Goal: Navigation & Orientation: Find specific page/section

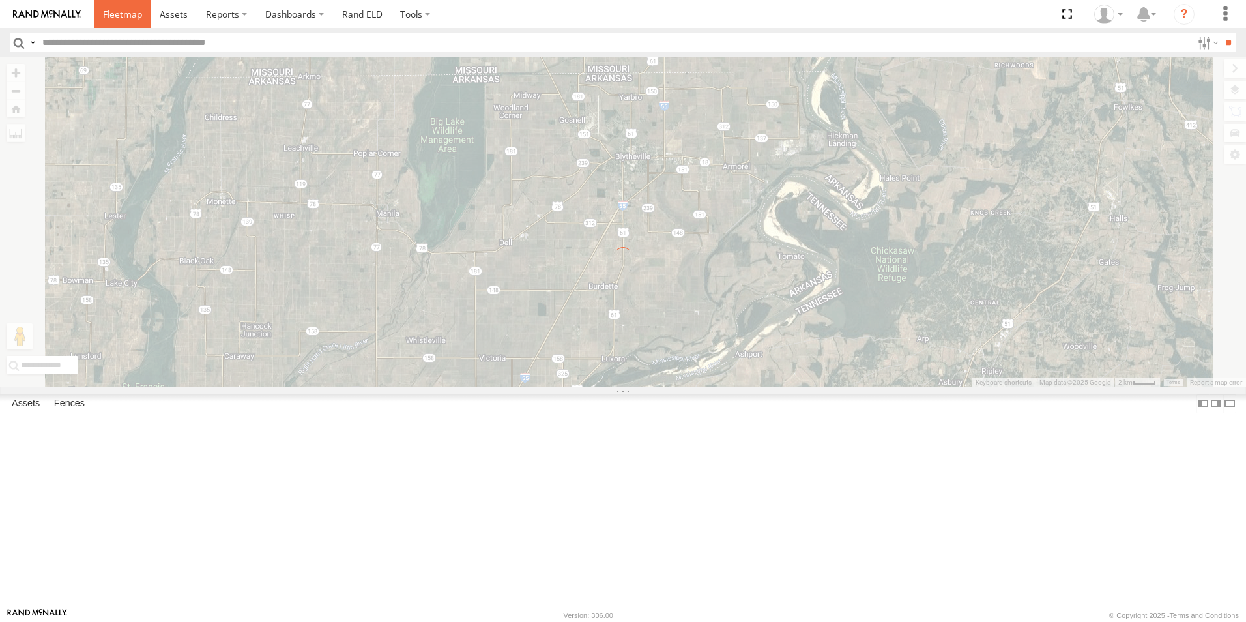
click at [131, 19] on span at bounding box center [122, 14] width 39 height 12
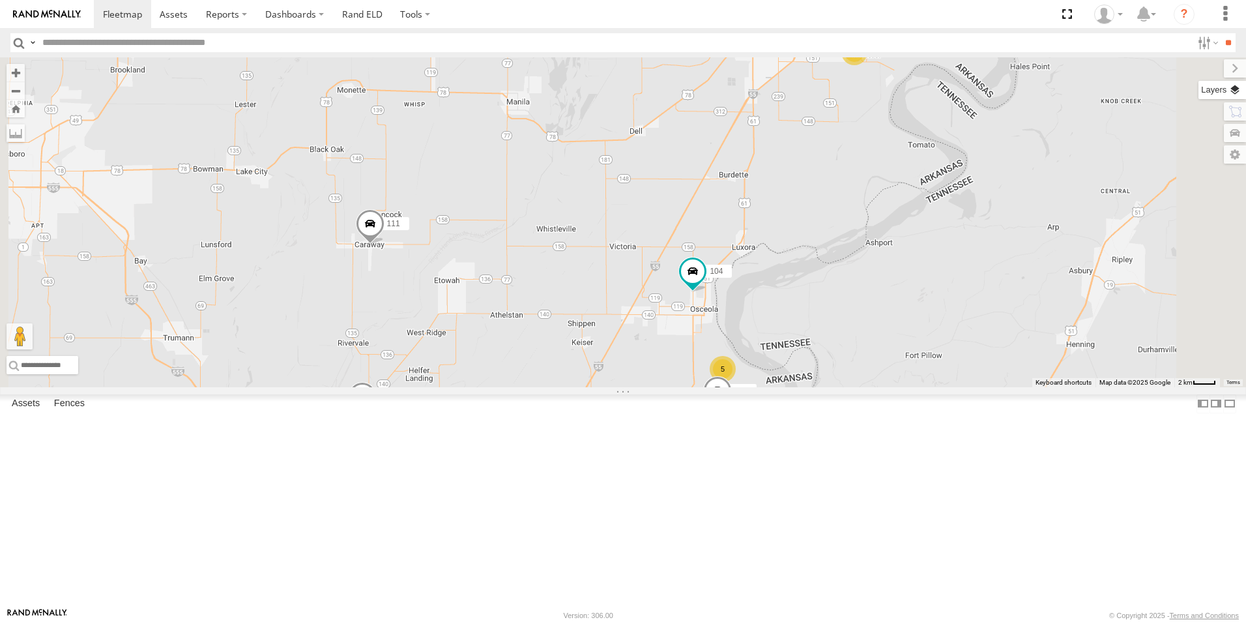
click at [1240, 95] on label at bounding box center [1223, 90] width 48 height 18
click at [0, 0] on span "Basemaps" at bounding box center [0, 0] width 0 height 0
click at [0, 0] on span "Satellite + Roadmap" at bounding box center [0, 0] width 0 height 0
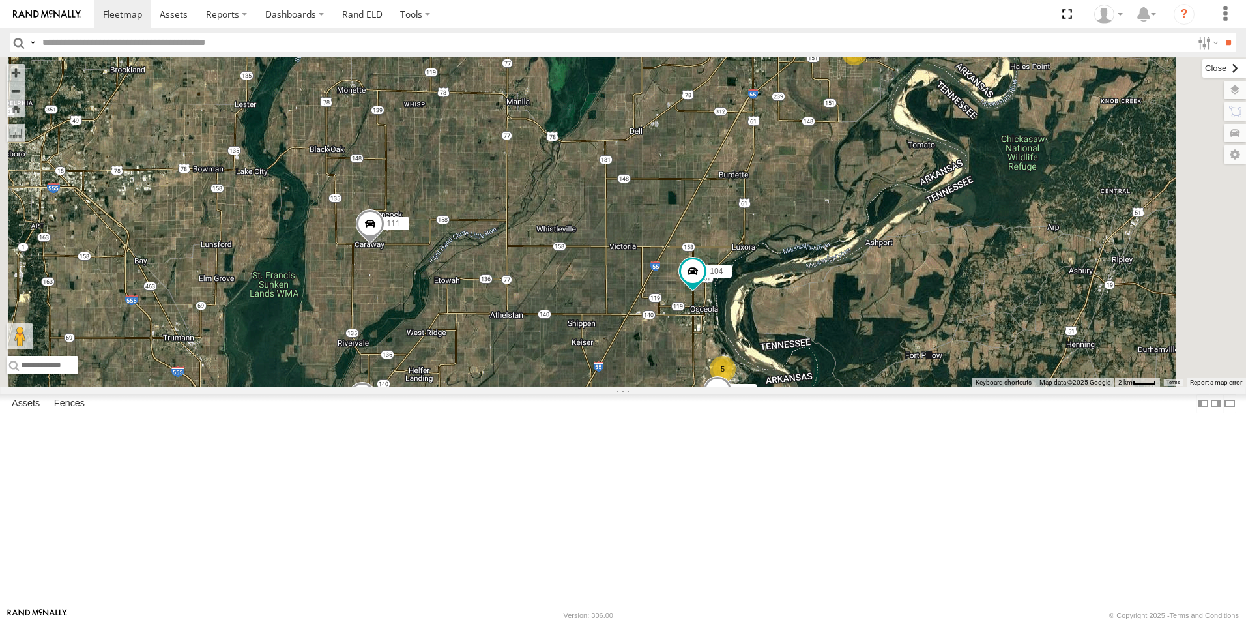
click at [1202, 69] on label at bounding box center [1224, 68] width 44 height 18
click at [362, 10] on link "Rand ELD" at bounding box center [362, 14] width 59 height 28
